Goal: Information Seeking & Learning: Learn about a topic

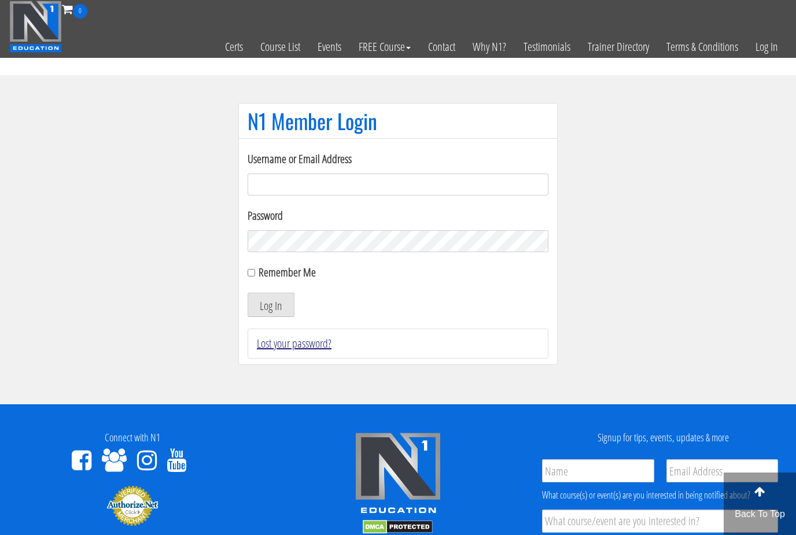
type input "lewiswilsonpt@gmail.com"
click at [271, 305] on button "Log In" at bounding box center [270, 305] width 47 height 24
click at [280, 301] on button "Log In" at bounding box center [270, 305] width 47 height 24
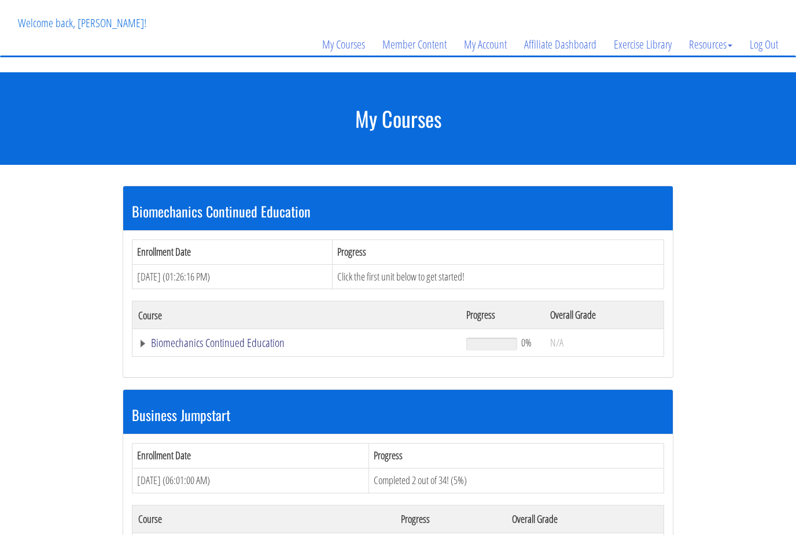
click at [235, 345] on link "Biomechanics Continued Education" at bounding box center [296, 344] width 316 height 12
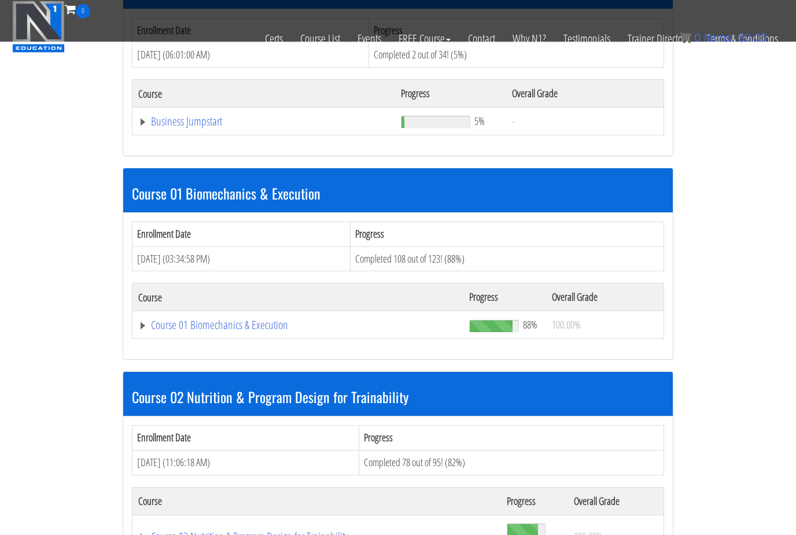
scroll to position [490, 0]
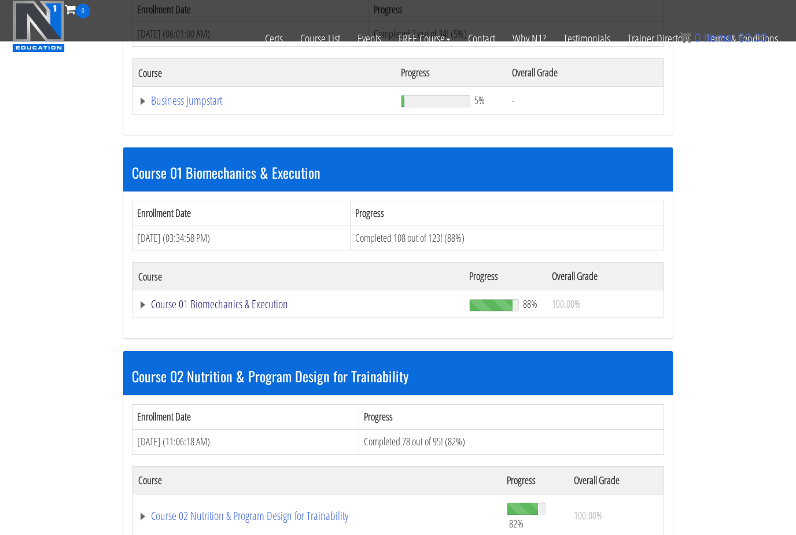
click at [232, 306] on link "Course 01 Biomechanics & Execution" at bounding box center [297, 305] width 319 height 12
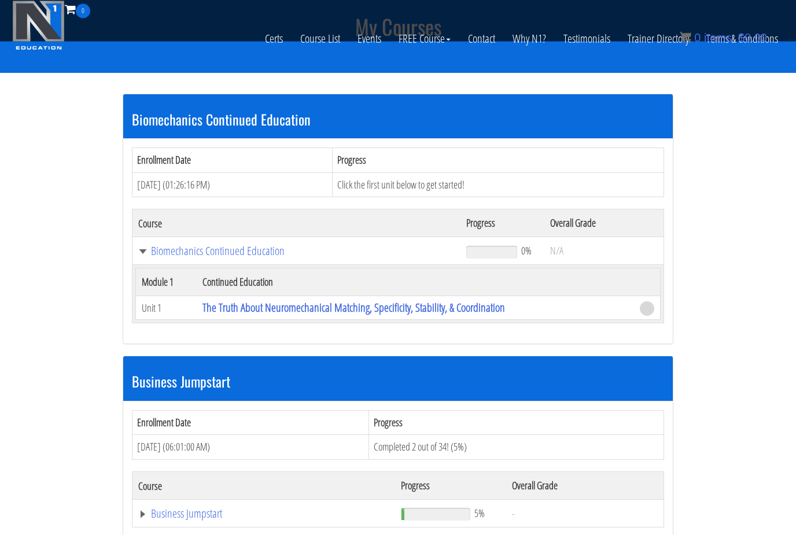
scroll to position [0, 0]
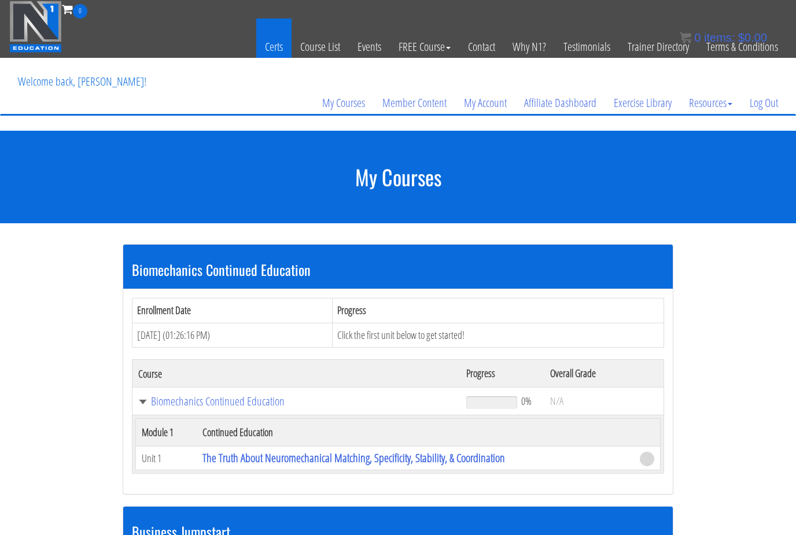
click at [279, 50] on link "Certs" at bounding box center [273, 47] width 35 height 57
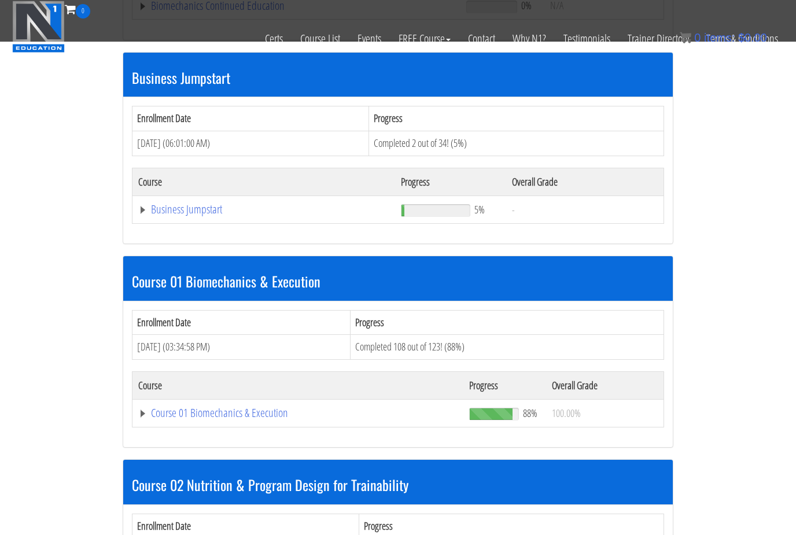
scroll to position [387, 0]
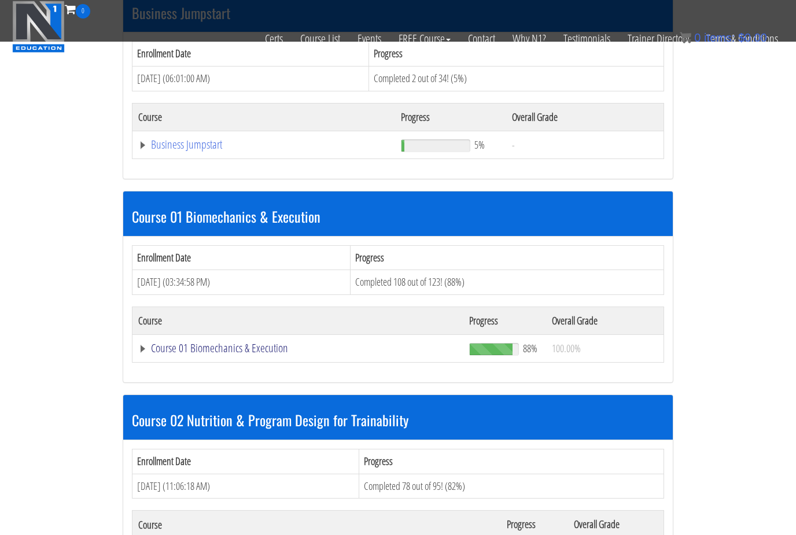
click at [224, 344] on link "Course 01 Biomechanics & Execution" at bounding box center [297, 348] width 319 height 12
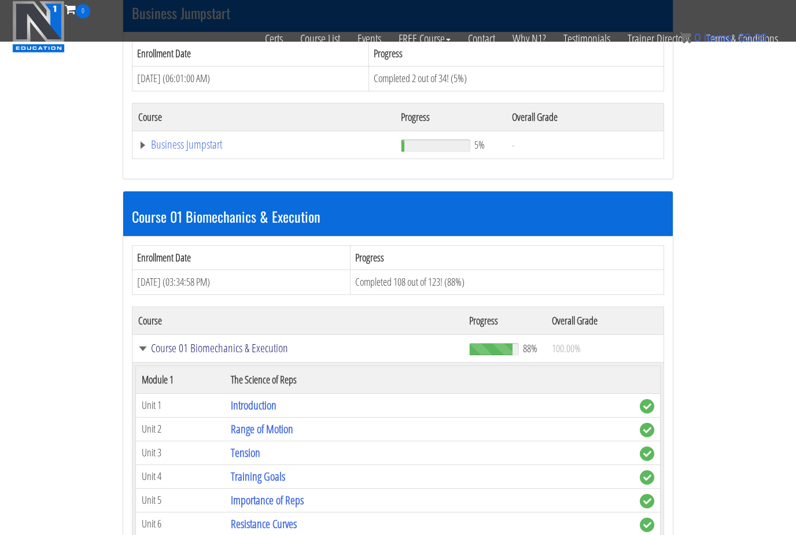
click at [267, 343] on link "Course 01 Biomechanics & Execution" at bounding box center [297, 348] width 319 height 12
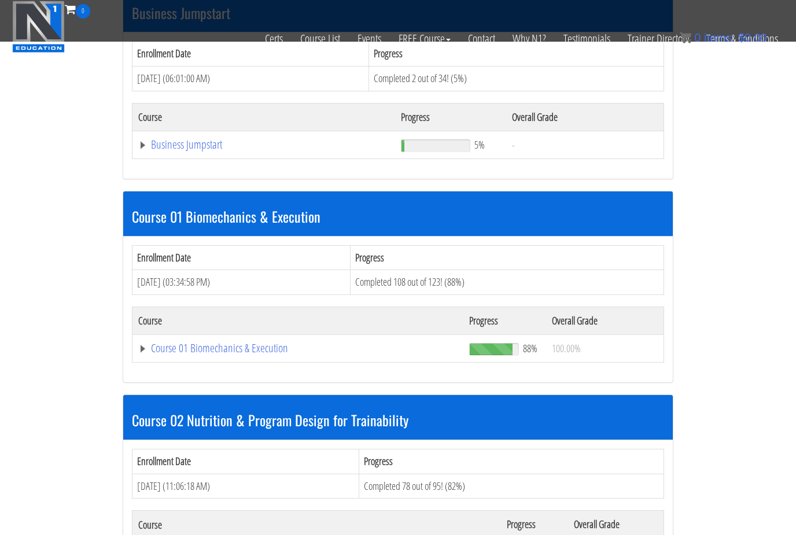
scroll to position [424, 0]
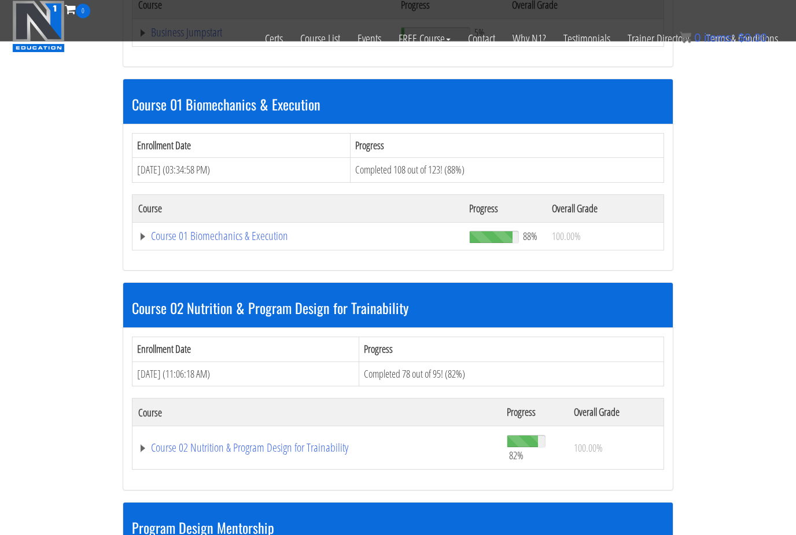
scroll to position [481, 0]
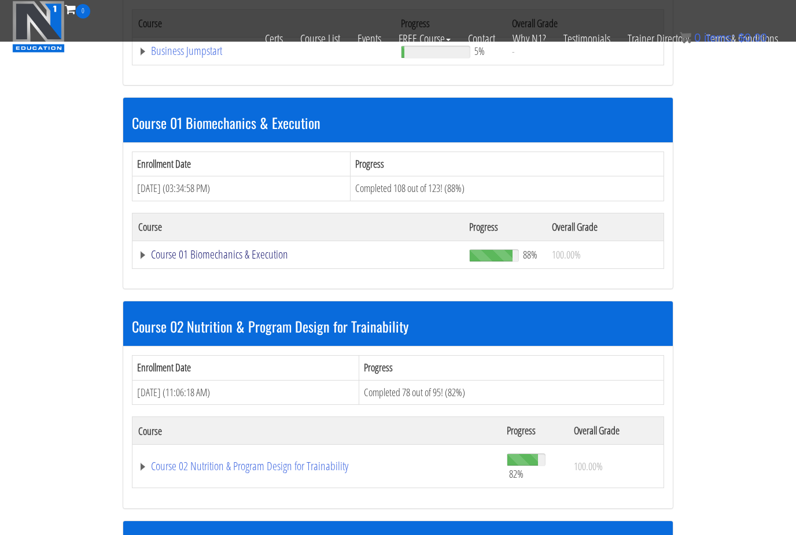
click at [227, 252] on link "Course 01 Biomechanics & Execution" at bounding box center [297, 255] width 319 height 12
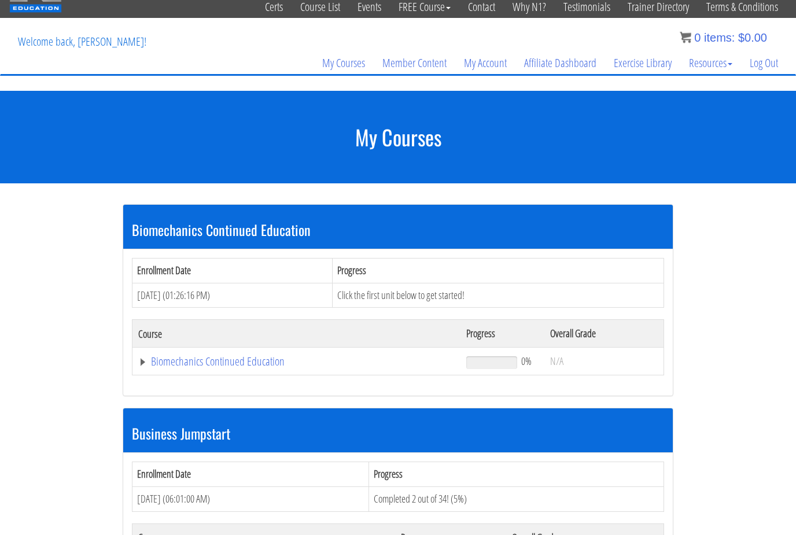
scroll to position [0, 0]
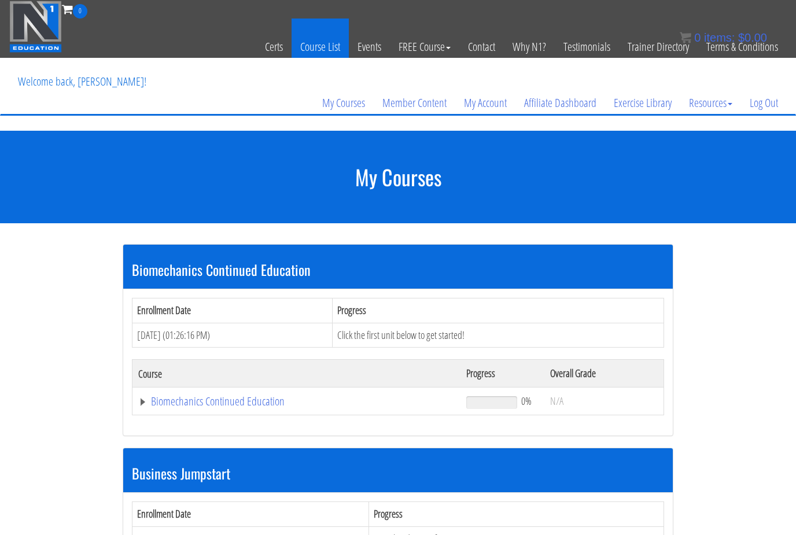
click at [317, 52] on link "Course List" at bounding box center [319, 47] width 57 height 57
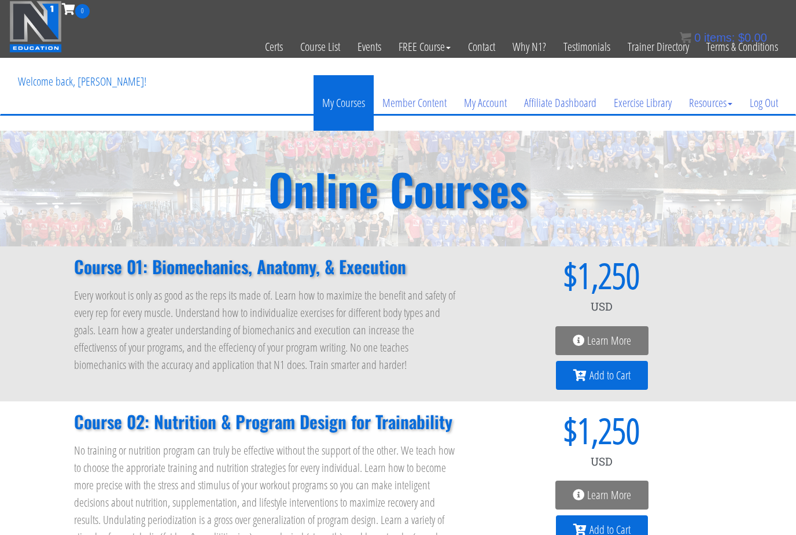
click at [352, 107] on link "My Courses" at bounding box center [343, 103] width 60 height 56
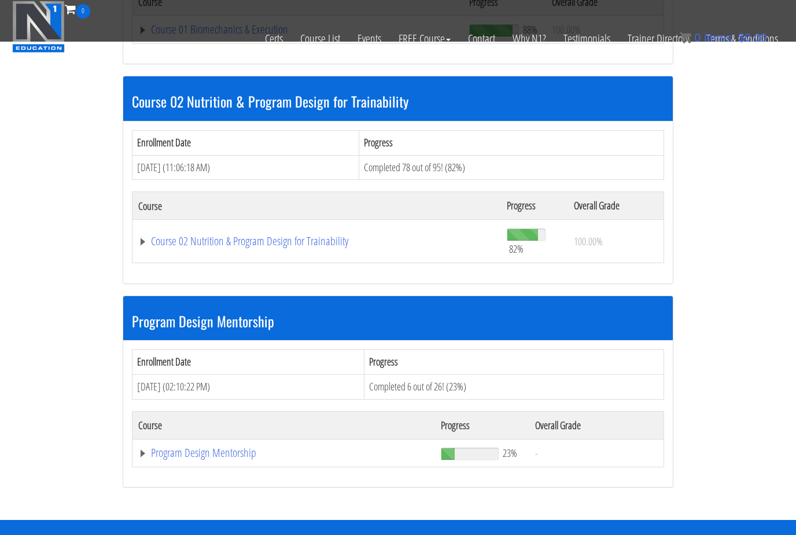
scroll to position [707, 0]
